Goal: Task Accomplishment & Management: Manage account settings

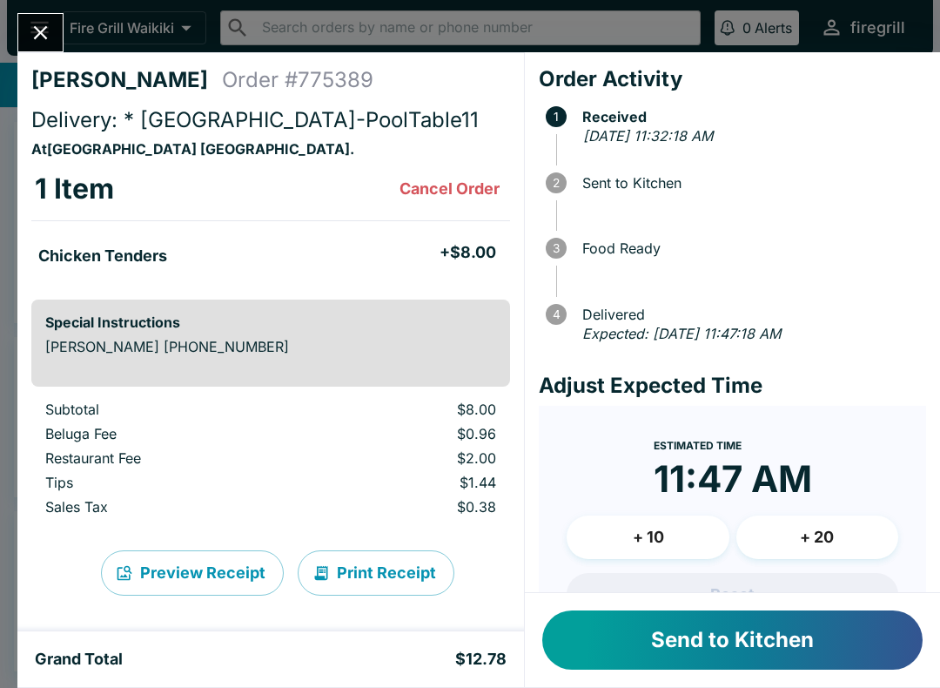
click at [664, 650] on button "Send to Kitchen" at bounding box center [732, 639] width 380 height 59
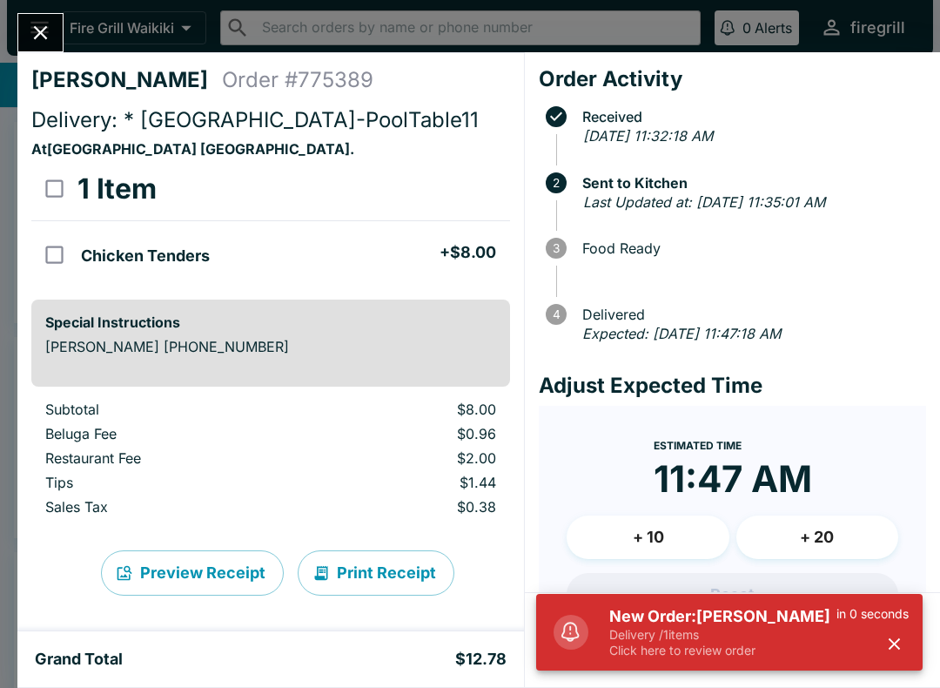
click at [42, 46] on button "Close" at bounding box center [40, 32] width 44 height 37
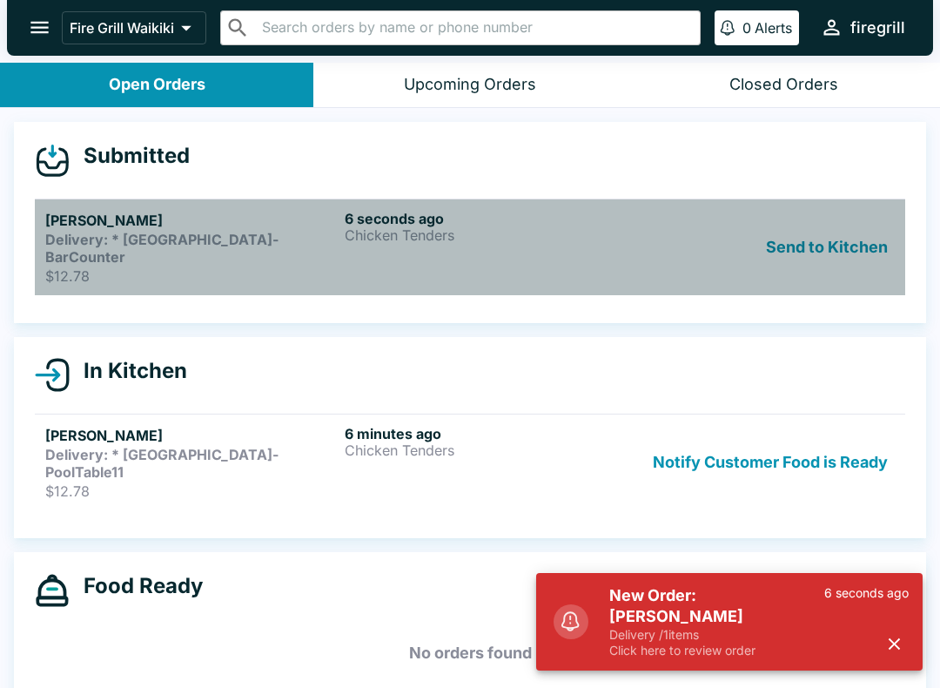
click at [72, 267] on p "$12.78" at bounding box center [191, 275] width 292 height 17
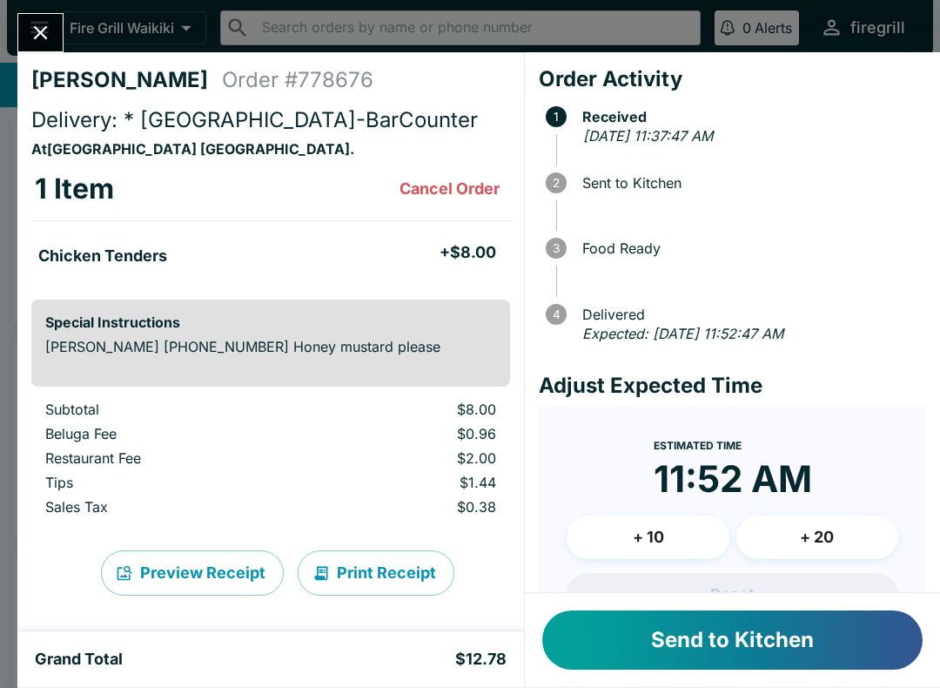
click at [696, 636] on button "Send to Kitchen" at bounding box center [732, 639] width 380 height 59
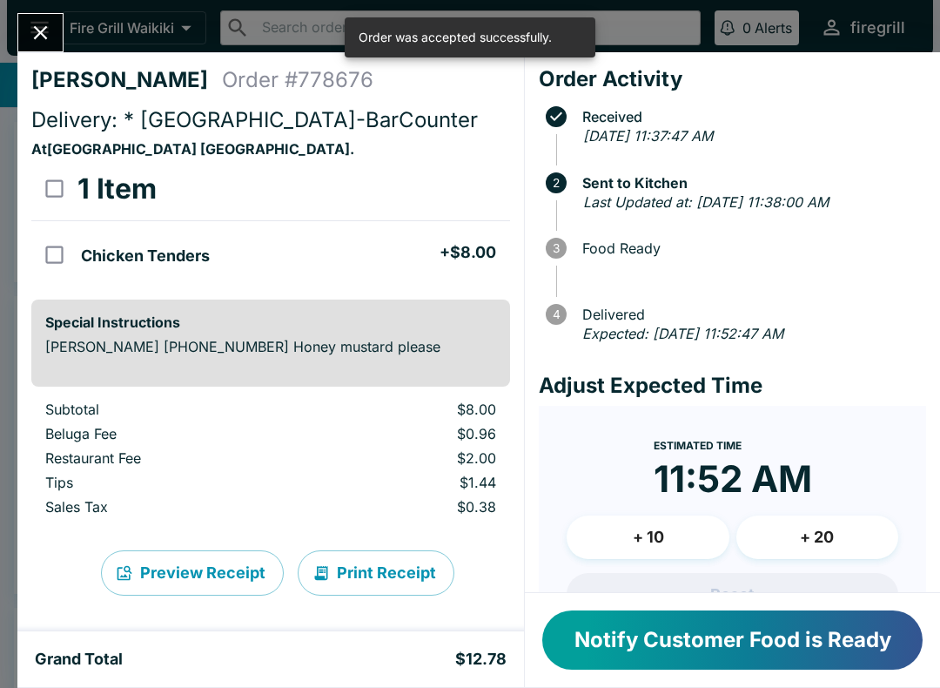
click at [42, 37] on icon "Close" at bounding box center [41, 33] width 24 height 24
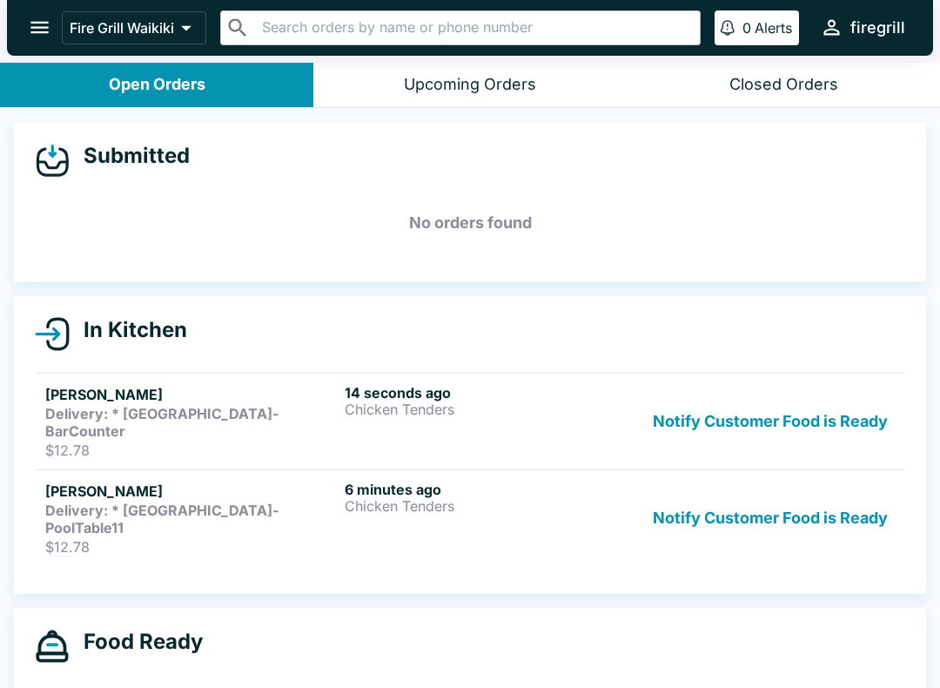
click at [158, 409] on strong "Delivery: * [GEOGRAPHIC_DATA]-BarCounter" at bounding box center [161, 422] width 233 height 35
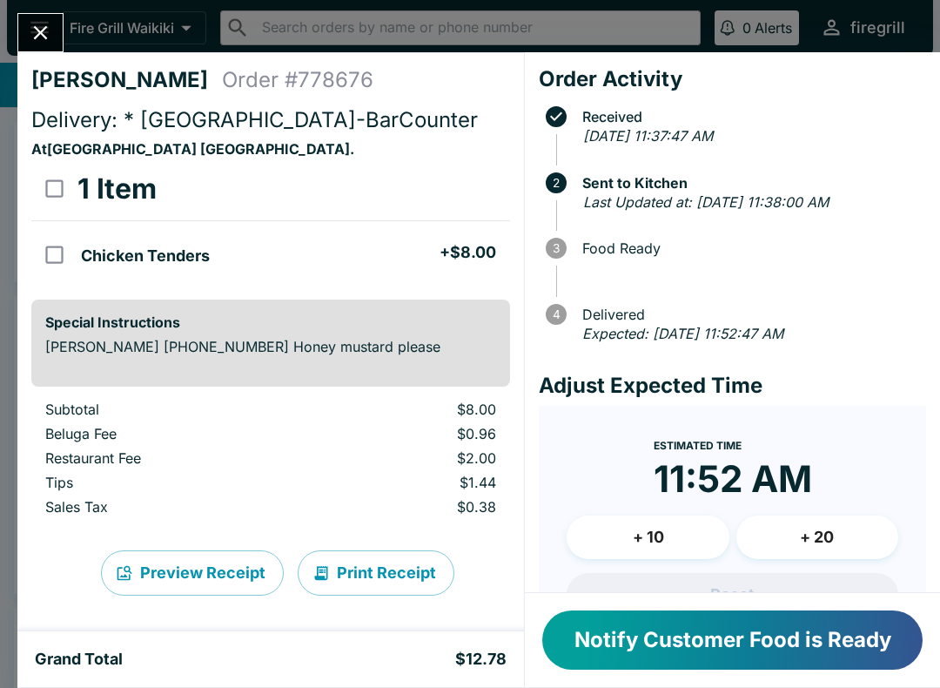
click at [71, 45] on div "[PERSON_NAME] Order # 778676 Delivery: * [GEOGRAPHIC_DATA]-BarCounter At [GEOGR…" at bounding box center [470, 344] width 940 height 688
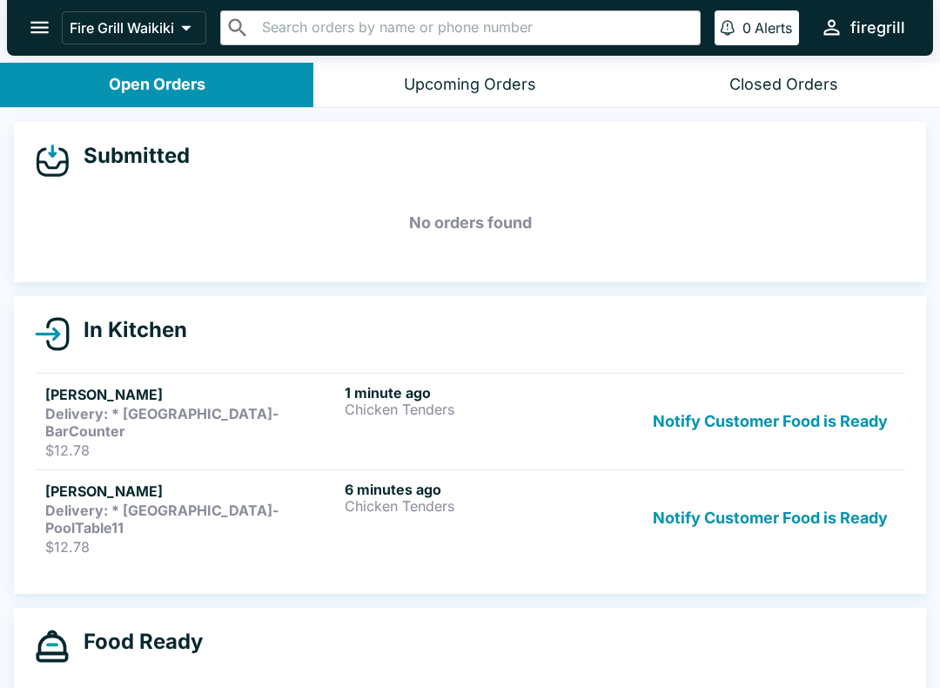
click at [850, 412] on button "Notify Customer Food is Ready" at bounding box center [770, 421] width 249 height 75
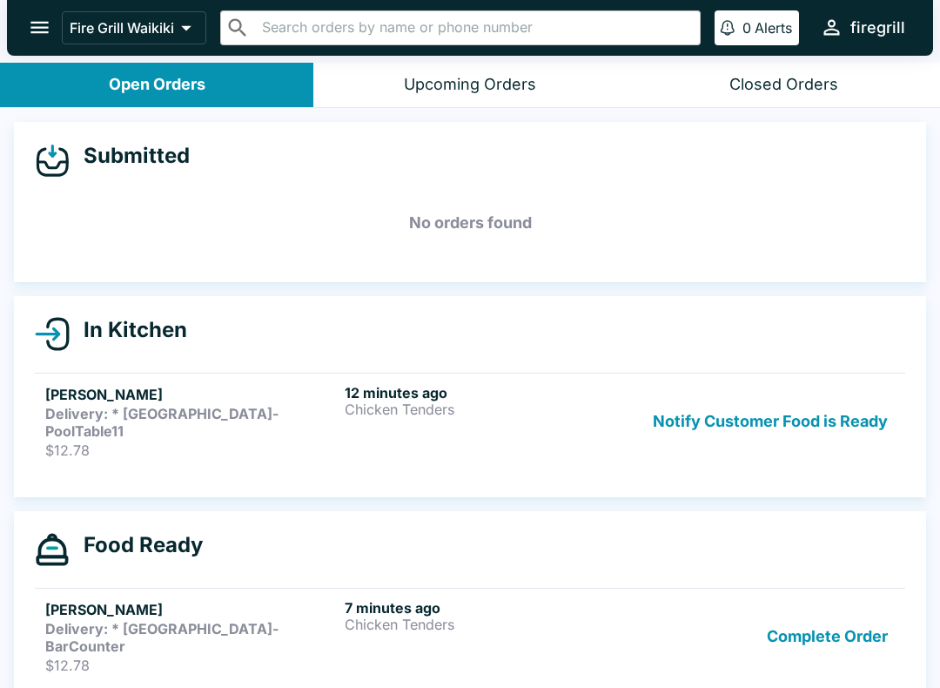
click at [765, 428] on button "Notify Customer Food is Ready" at bounding box center [770, 421] width 249 height 75
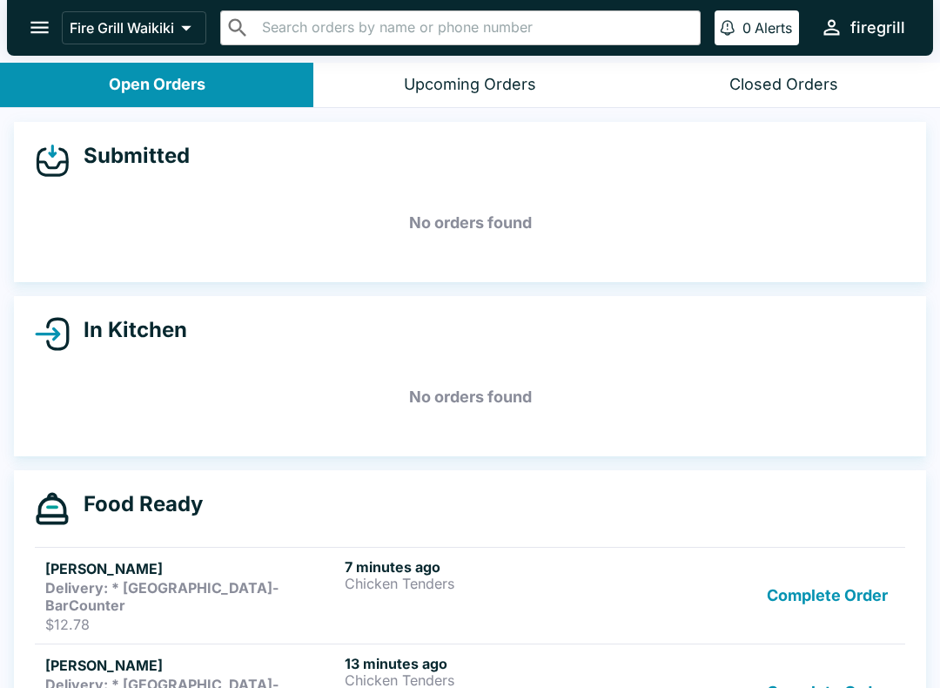
click at [843, 613] on button "Complete Order" at bounding box center [827, 595] width 135 height 75
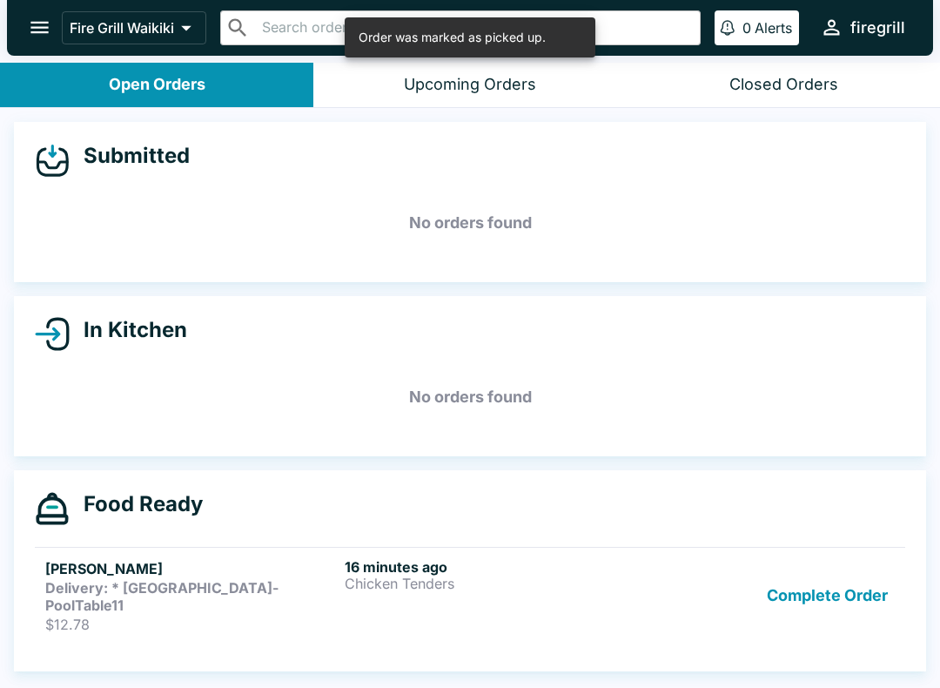
click at [829, 601] on button "Complete Order" at bounding box center [827, 595] width 135 height 75
